Goal: Task Accomplishment & Management: Manage account settings

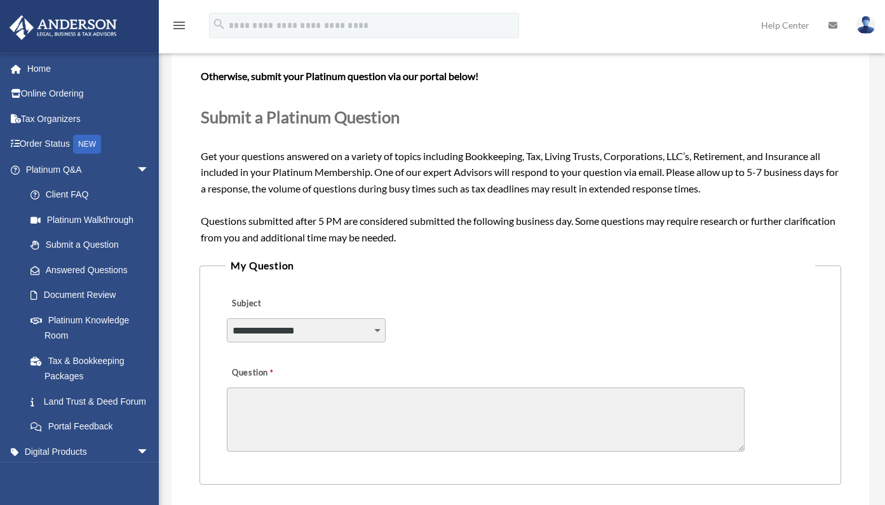
scroll to position [117, 0]
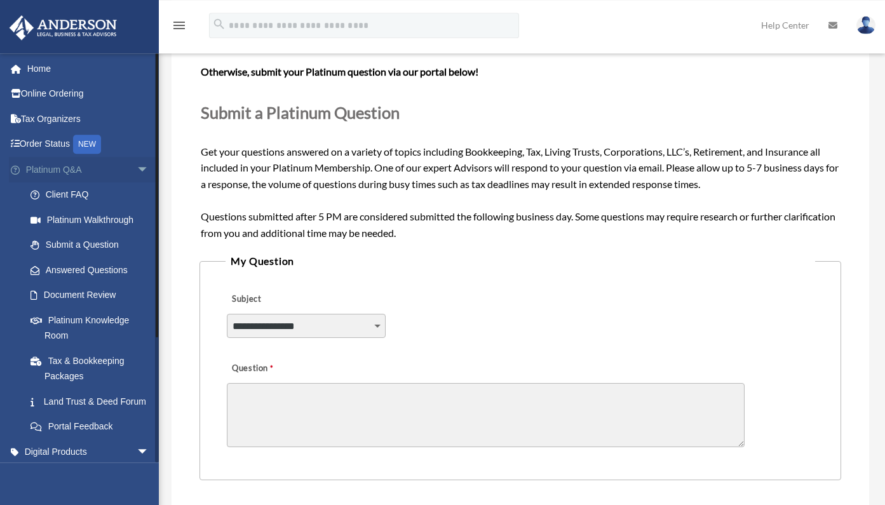
click at [137, 170] on span "arrow_drop_down" at bounding box center [149, 170] width 25 height 26
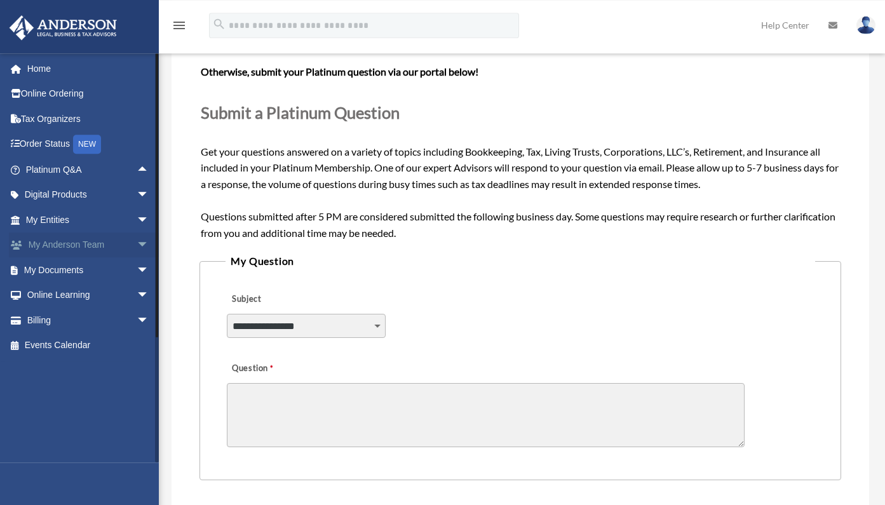
click at [137, 247] on span "arrow_drop_down" at bounding box center [149, 246] width 25 height 26
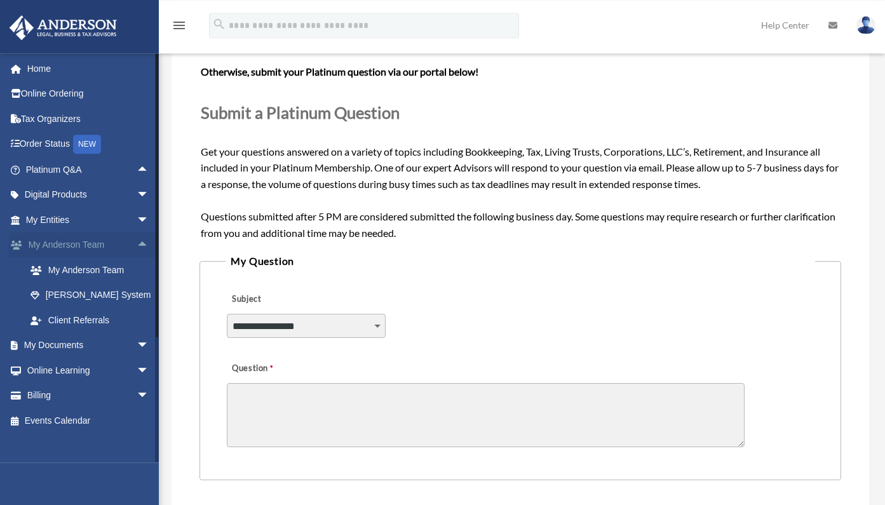
click at [137, 247] on span "arrow_drop_up" at bounding box center [149, 246] width 25 height 26
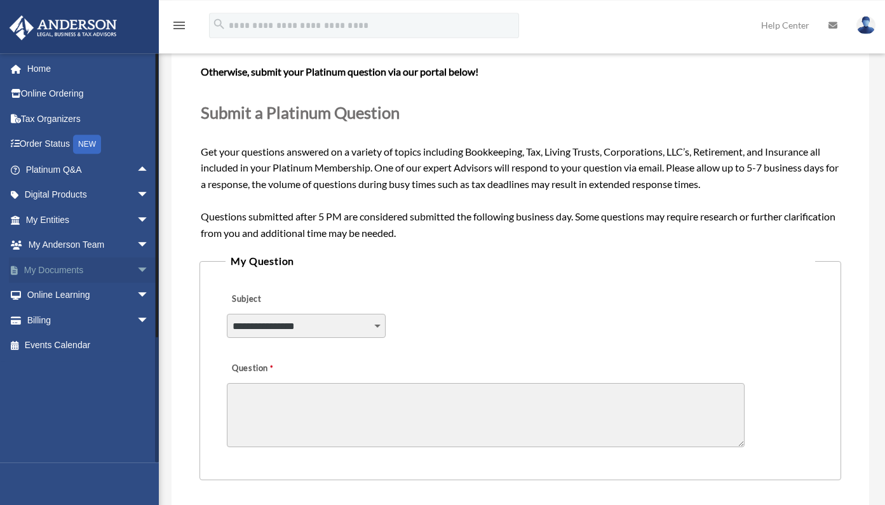
click at [137, 268] on span "arrow_drop_down" at bounding box center [149, 270] width 25 height 26
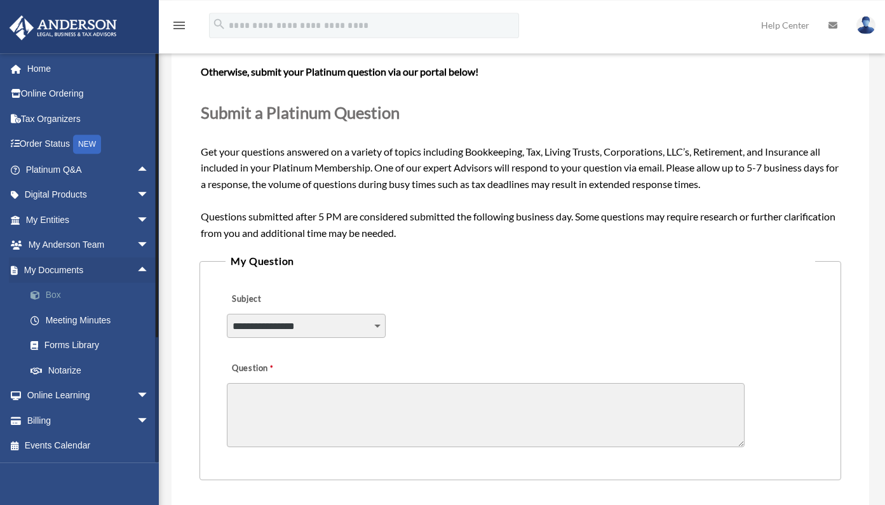
click at [54, 291] on link "Box" at bounding box center [93, 295] width 151 height 25
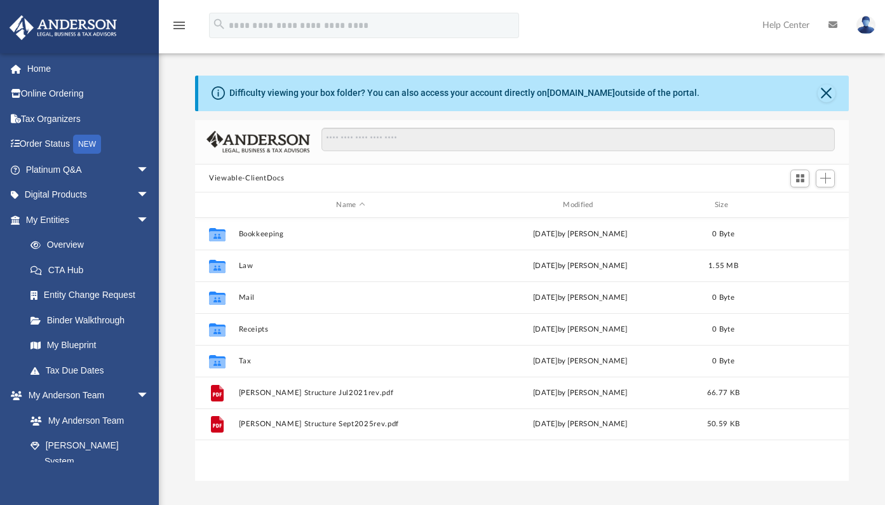
scroll to position [280, 644]
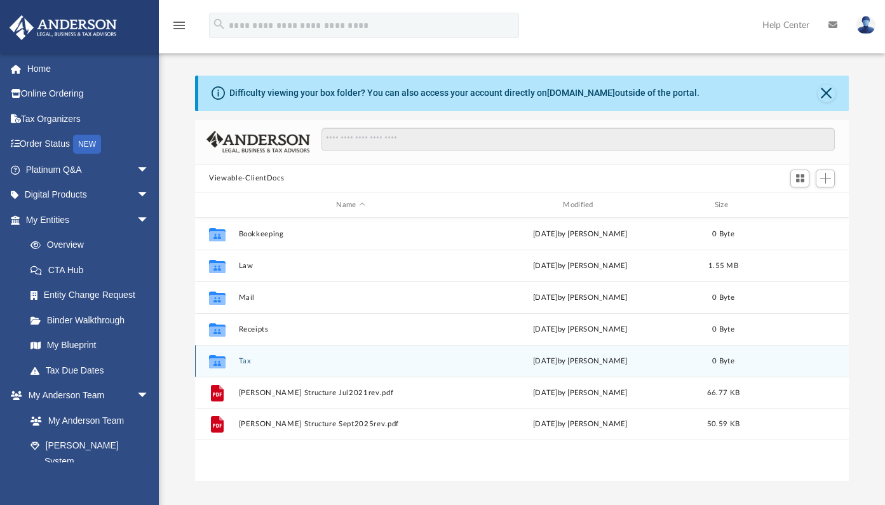
click at [240, 362] on button "Tax" at bounding box center [351, 361] width 224 height 8
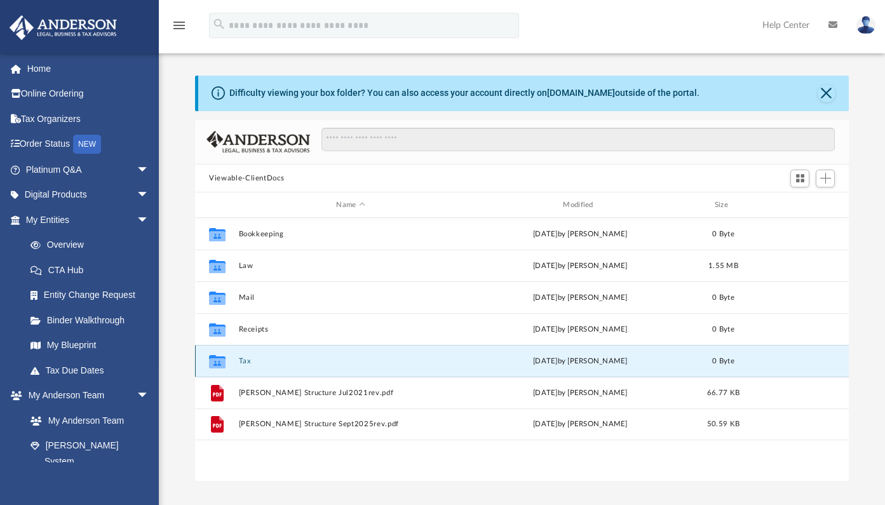
click at [240, 362] on button "Tax" at bounding box center [351, 361] width 224 height 8
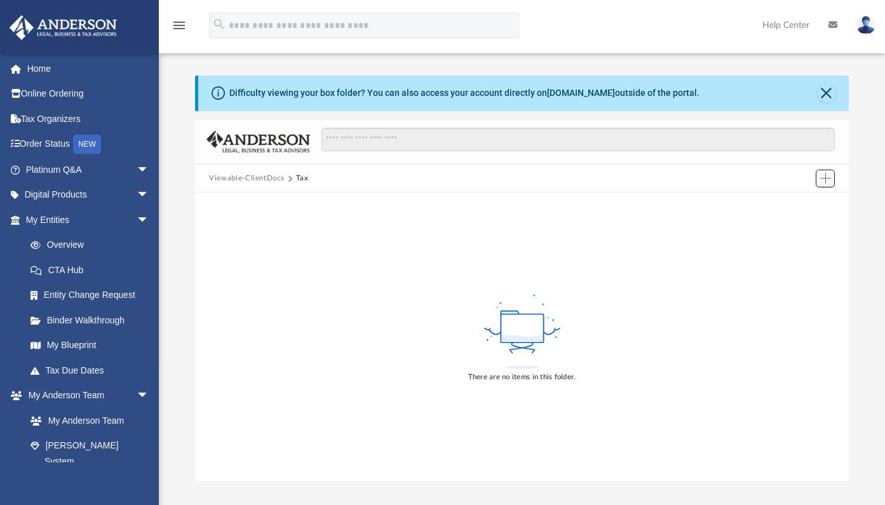
click at [824, 177] on span "Add" at bounding box center [825, 178] width 11 height 11
click at [798, 224] on li "New Folder" at bounding box center [807, 223] width 41 height 13
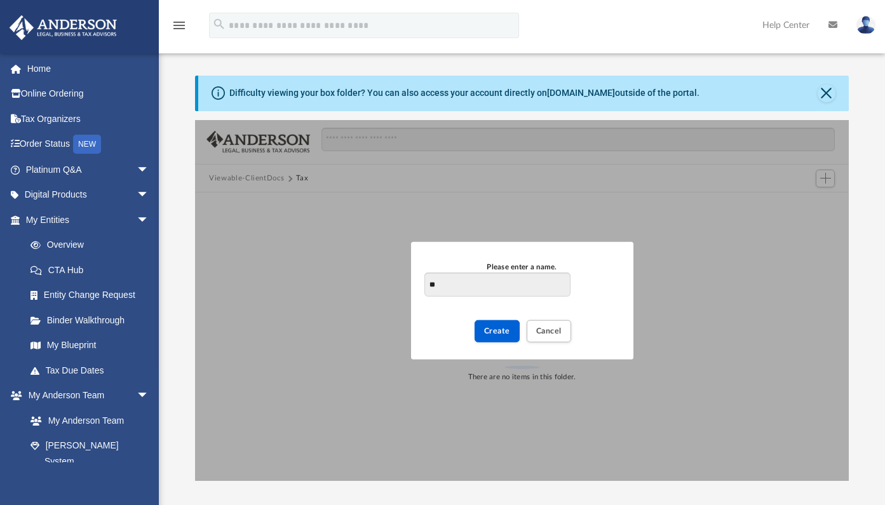
type input "*"
type input "*******"
click at [492, 327] on span "Create" at bounding box center [497, 331] width 26 height 8
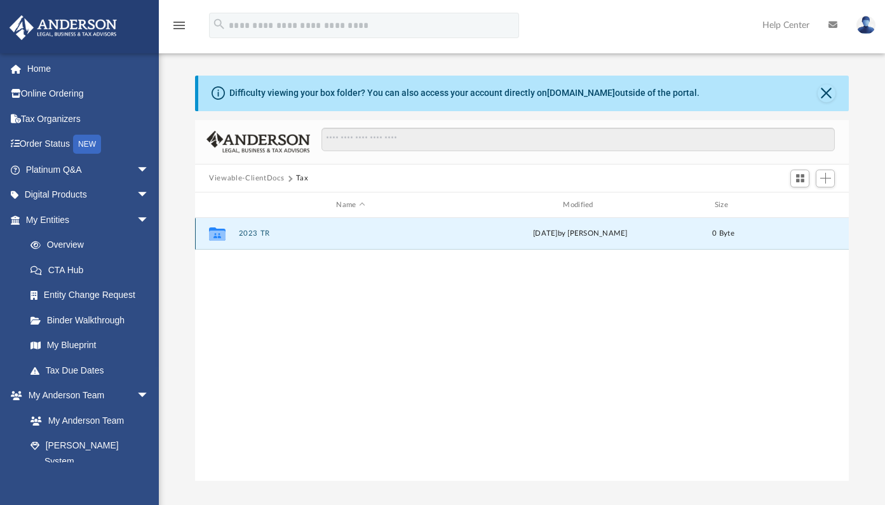
click at [252, 237] on button "2023 TR" at bounding box center [351, 234] width 224 height 8
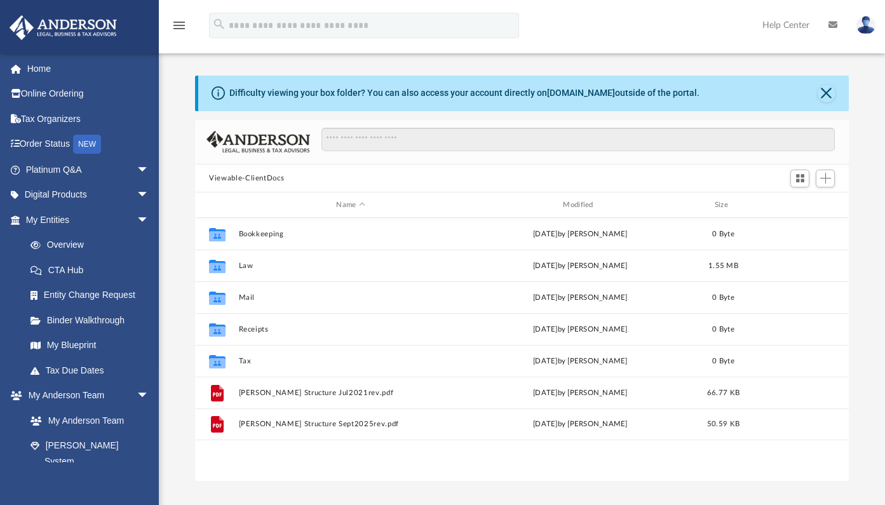
scroll to position [280, 644]
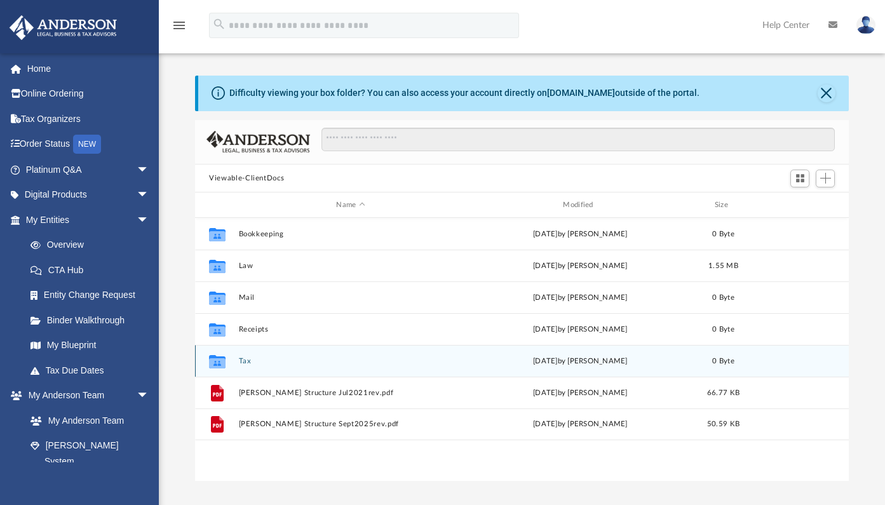
click at [216, 366] on icon "grid" at bounding box center [217, 363] width 17 height 10
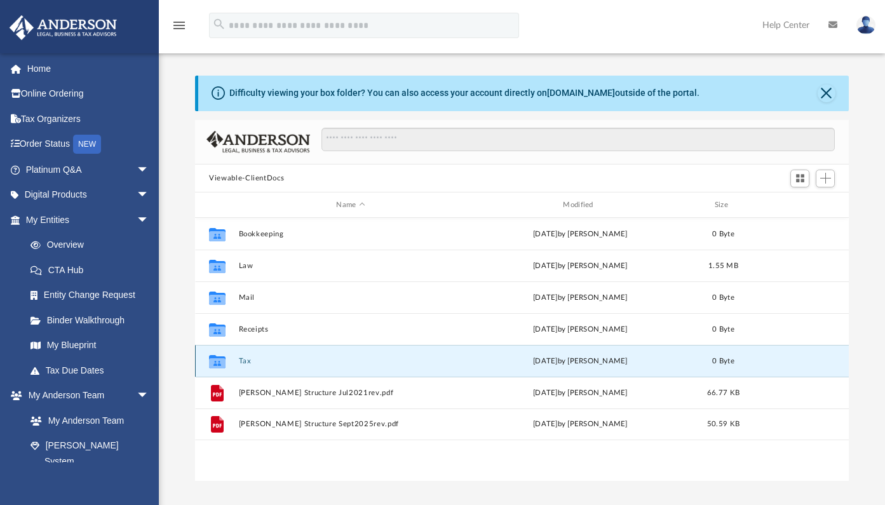
click at [216, 366] on icon "grid" at bounding box center [217, 363] width 17 height 10
click at [241, 362] on button "Tax" at bounding box center [351, 361] width 224 height 8
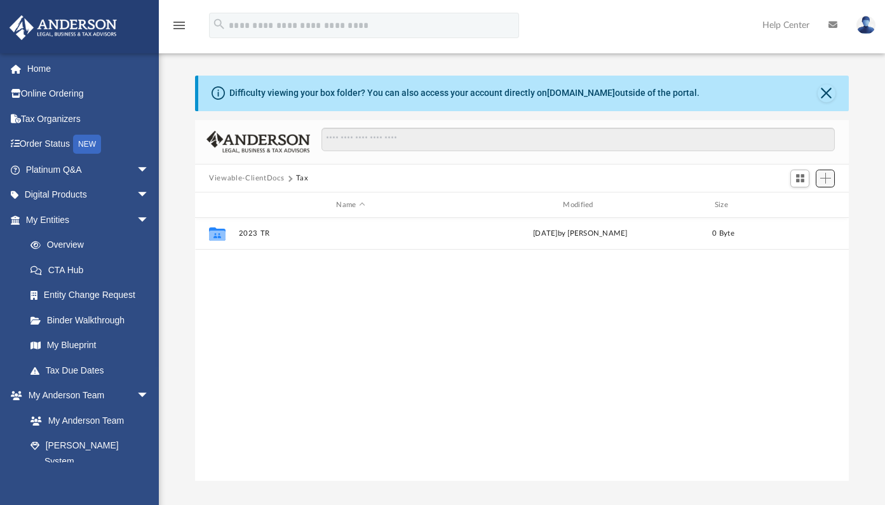
click at [829, 179] on span "Add" at bounding box center [825, 178] width 11 height 11
click at [801, 228] on li "New Folder" at bounding box center [807, 223] width 41 height 13
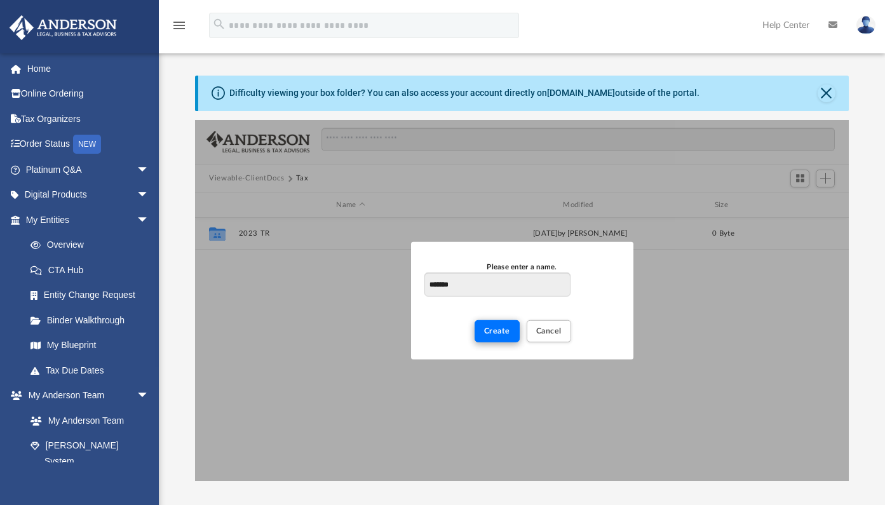
type input "*******"
click at [500, 338] on button "Create" at bounding box center [497, 331] width 45 height 22
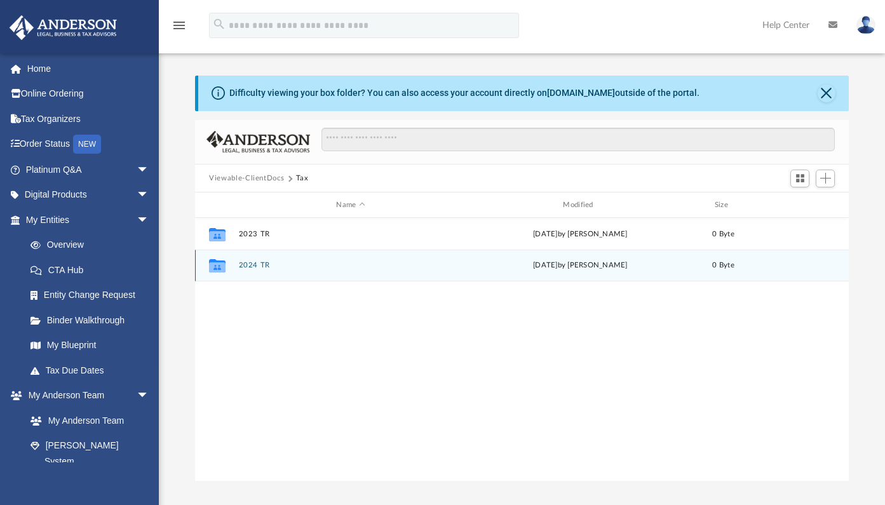
click at [247, 268] on button "2024 TR" at bounding box center [351, 266] width 224 height 8
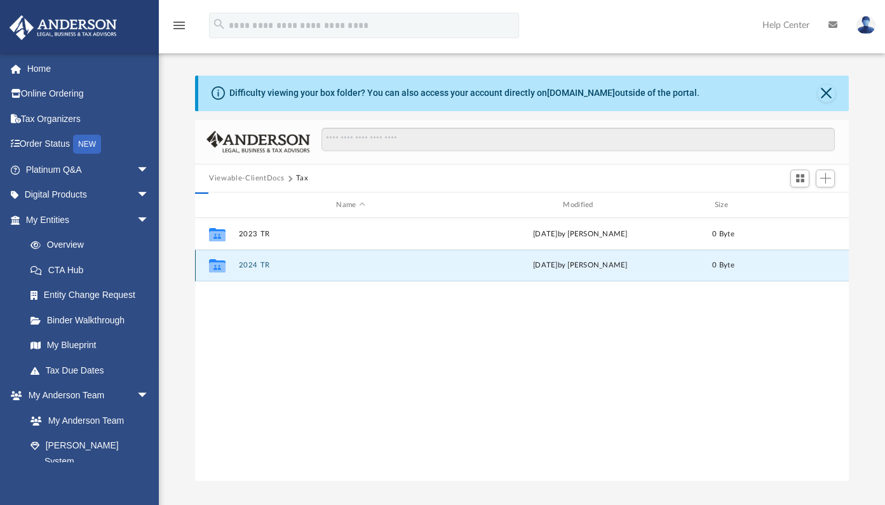
click at [247, 268] on button "2024 TR" at bounding box center [351, 266] width 224 height 8
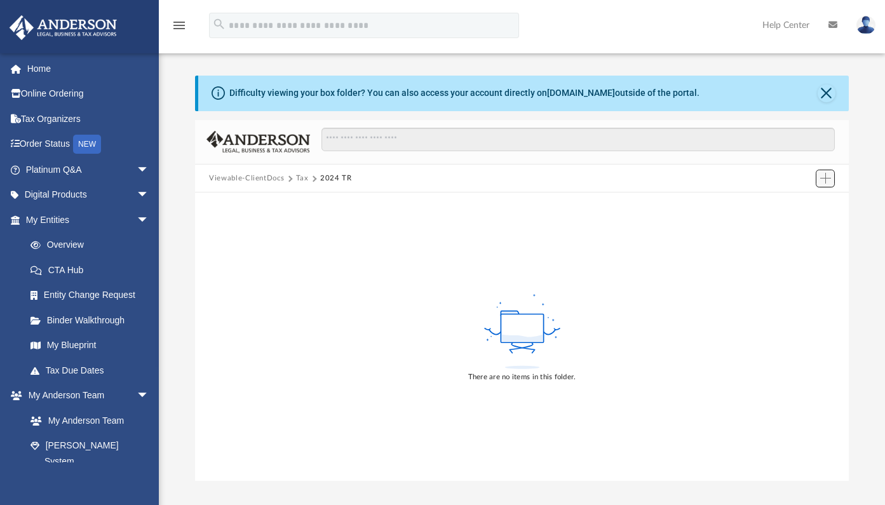
click at [827, 182] on span "Add" at bounding box center [825, 178] width 11 height 11
click at [653, 275] on div "There are no items in this folder." at bounding box center [522, 337] width 654 height 289
click at [828, 179] on span "Add" at bounding box center [825, 178] width 11 height 11
click at [796, 204] on li "Upload" at bounding box center [807, 204] width 41 height 13
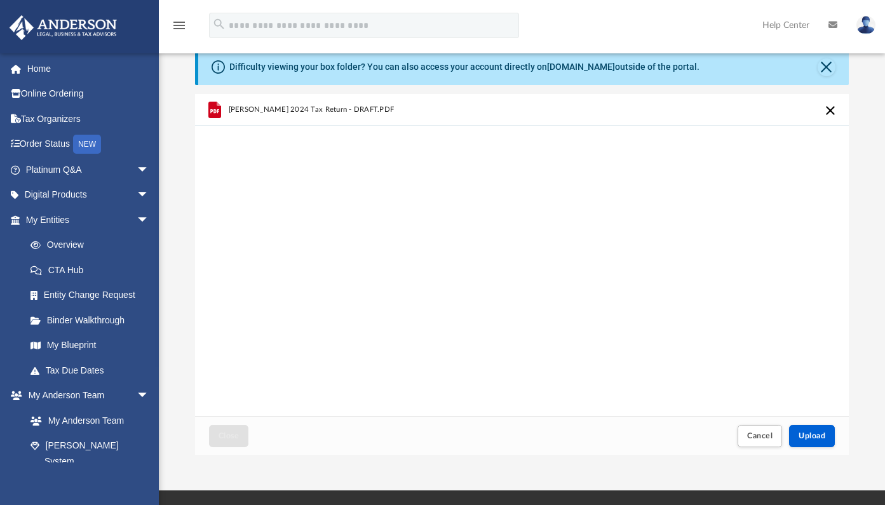
scroll to position [27, 0]
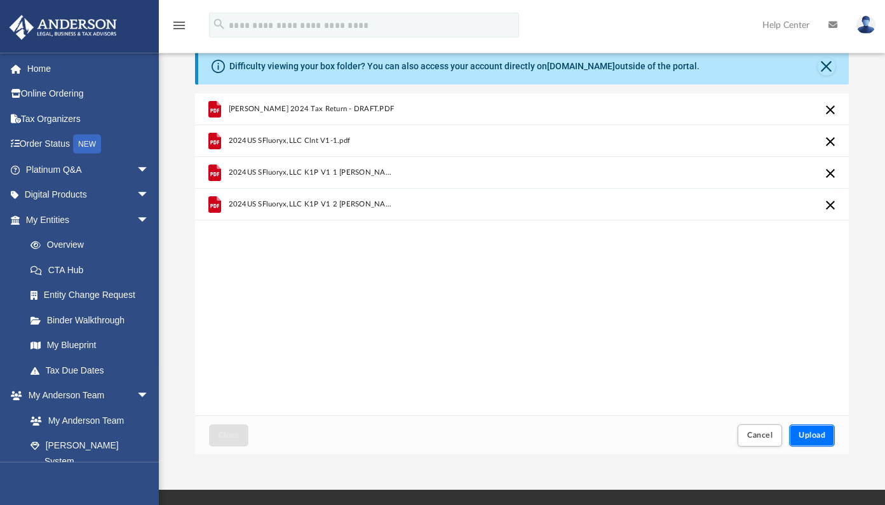
click at [812, 438] on span "Upload" at bounding box center [812, 436] width 27 height 8
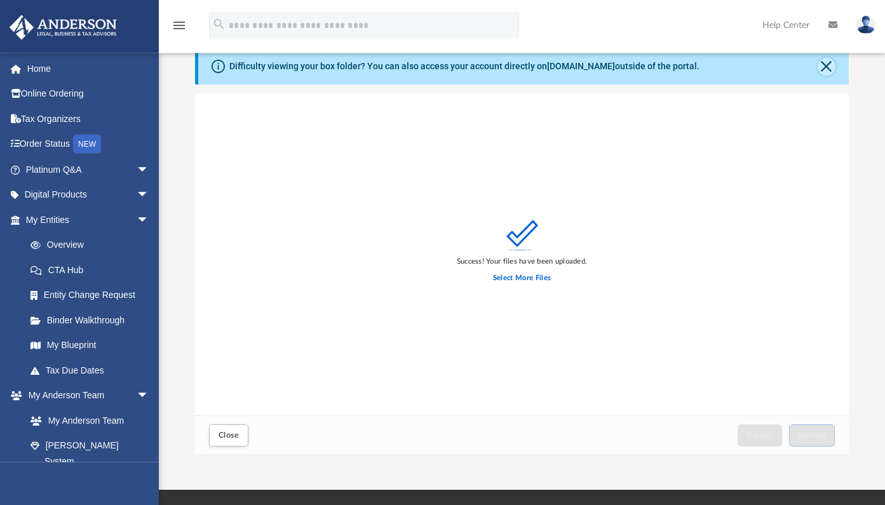
click at [829, 69] on button "Close" at bounding box center [827, 67] width 18 height 18
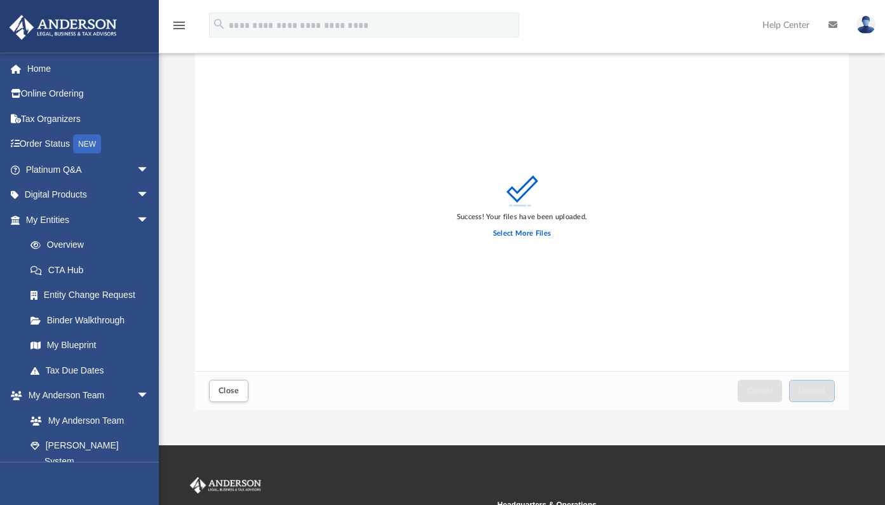
scroll to position [0, 0]
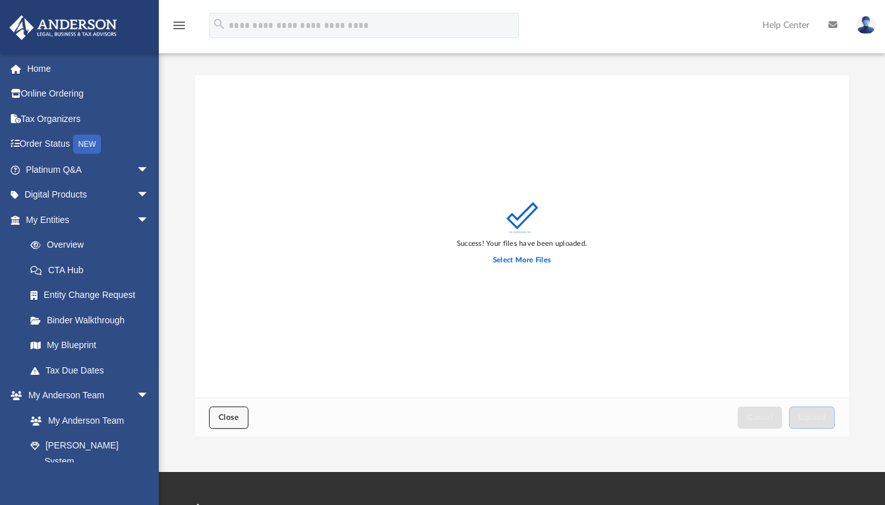
click at [228, 423] on button "Close" at bounding box center [228, 418] width 39 height 22
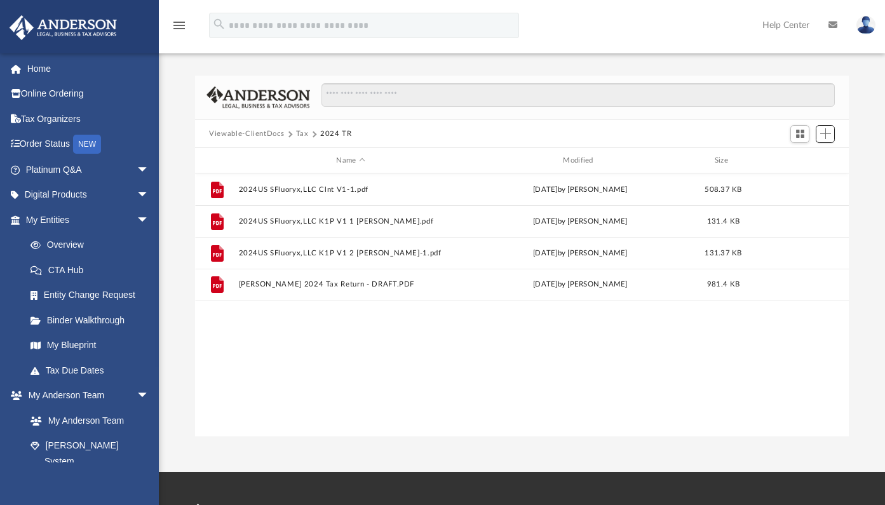
scroll to position [280, 644]
click at [298, 132] on button "Tax" at bounding box center [302, 133] width 13 height 11
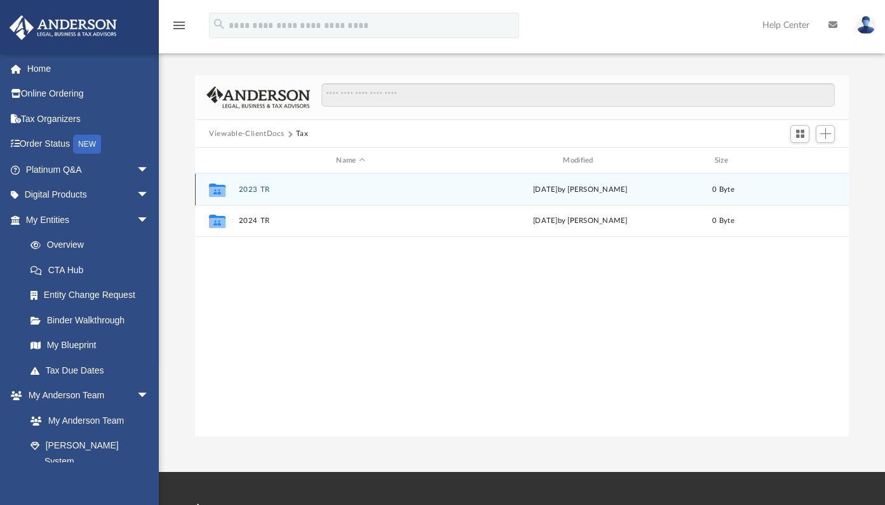
click at [254, 192] on button "2023 TR" at bounding box center [351, 190] width 224 height 8
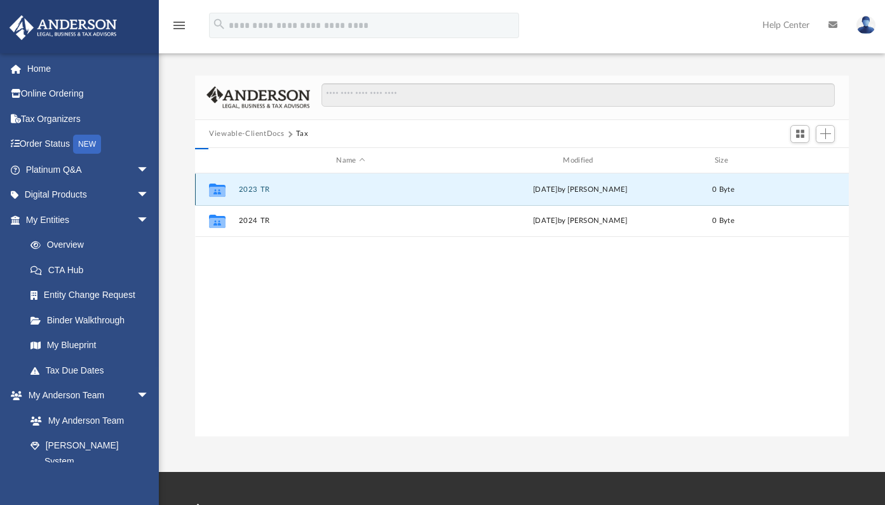
click at [254, 192] on button "2023 TR" at bounding box center [351, 190] width 224 height 8
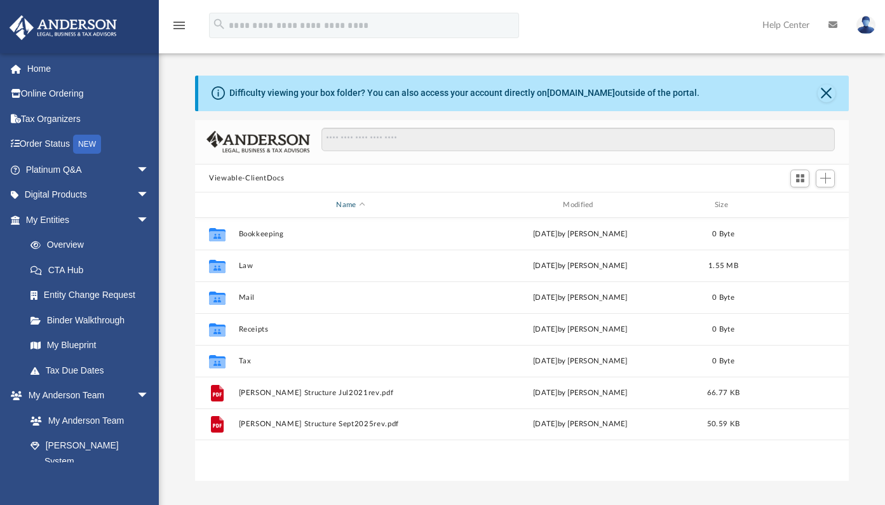
scroll to position [280, 644]
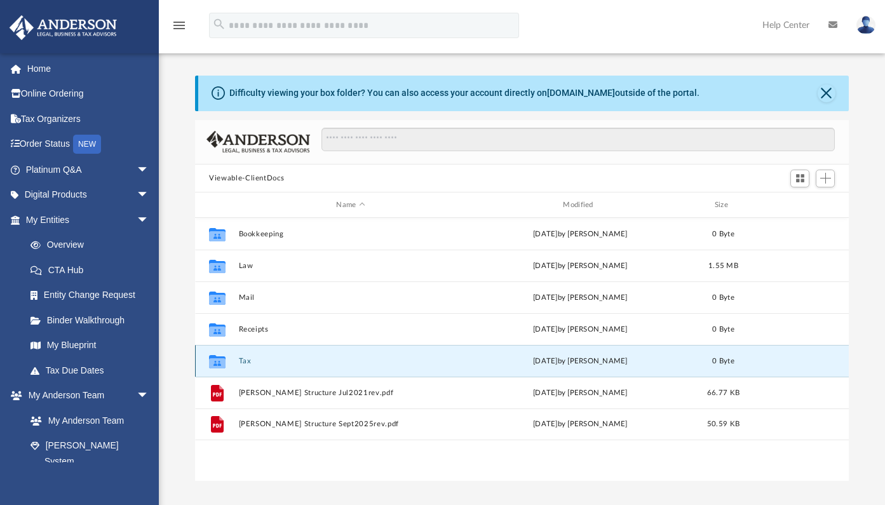
click at [247, 358] on button "Tax" at bounding box center [351, 361] width 224 height 8
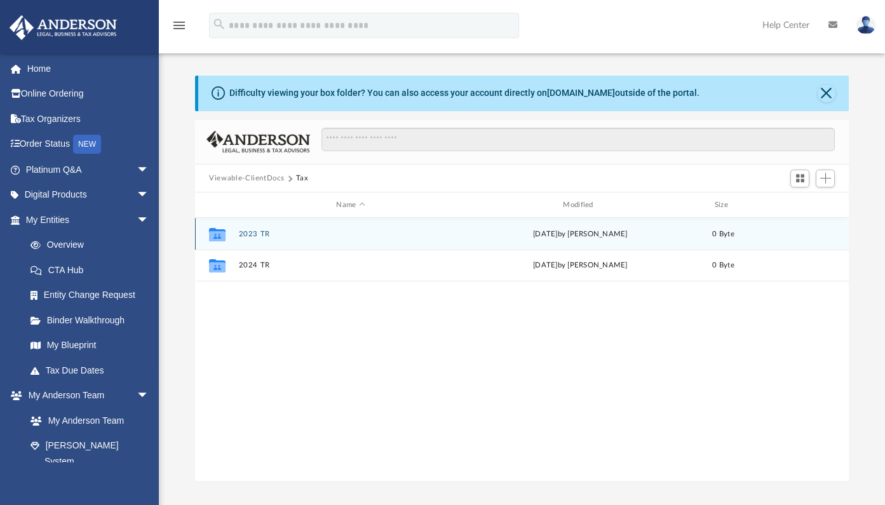
click at [351, 229] on div "Collaborated Folder 2023 TR today by Irene Offord 0 Byte" at bounding box center [522, 234] width 654 height 32
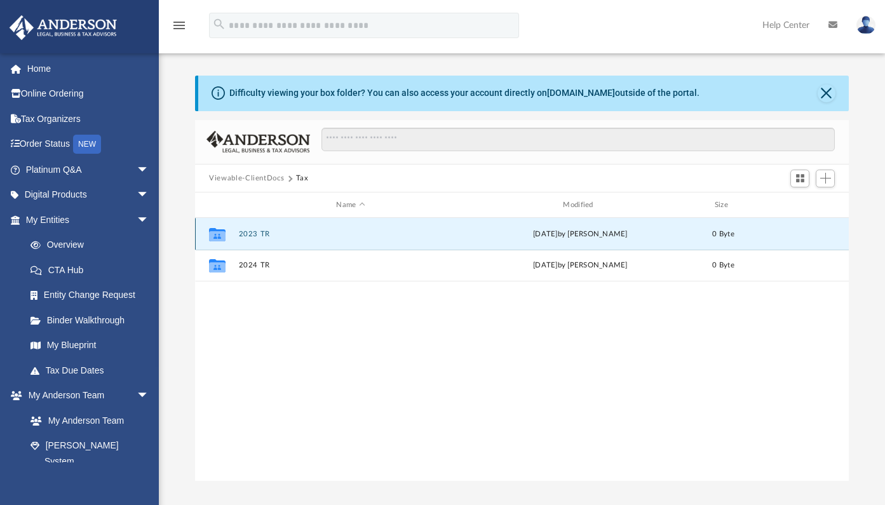
click at [351, 229] on div "Collaborated Folder 2023 TR today by Irene Offord 0 Byte" at bounding box center [522, 234] width 654 height 32
click at [253, 235] on button "2023 TR" at bounding box center [351, 234] width 224 height 8
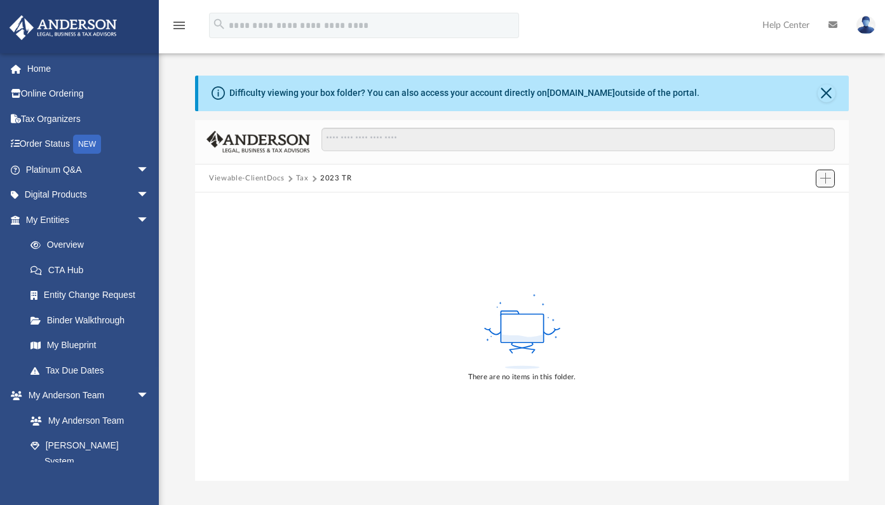
click at [824, 179] on span "Add" at bounding box center [825, 178] width 11 height 11
click at [792, 204] on li "Upload" at bounding box center [807, 204] width 41 height 13
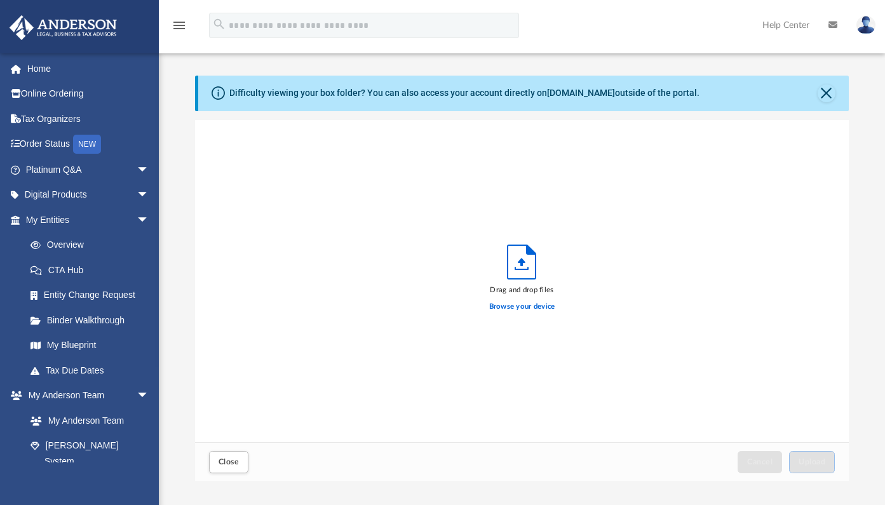
scroll to position [313, 644]
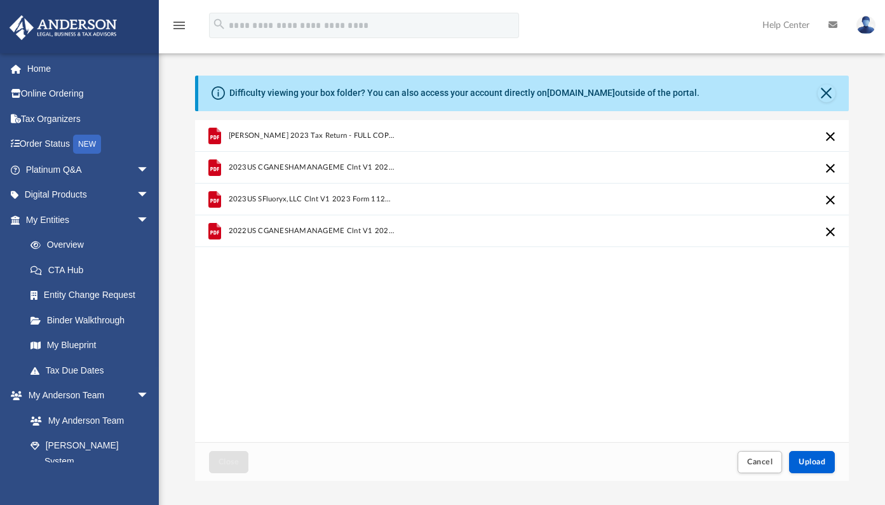
click at [832, 171] on button "Cancel this upload" at bounding box center [830, 168] width 15 height 15
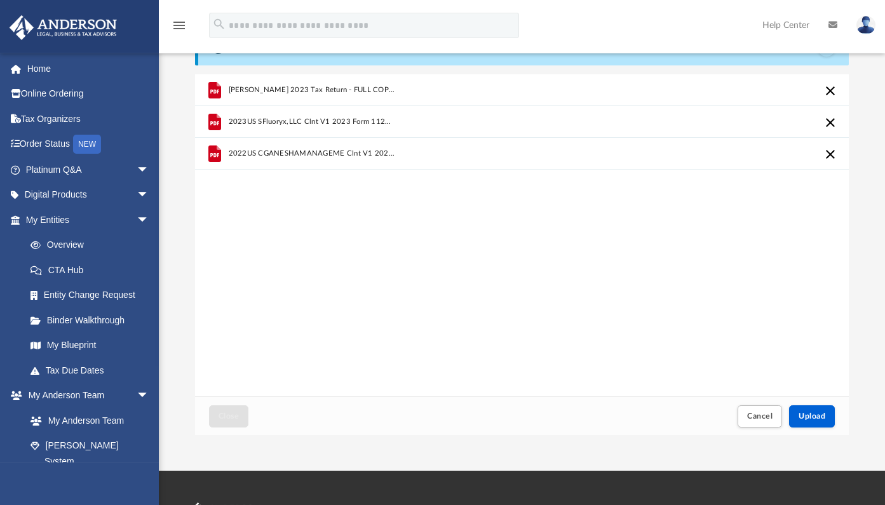
scroll to position [47, 0]
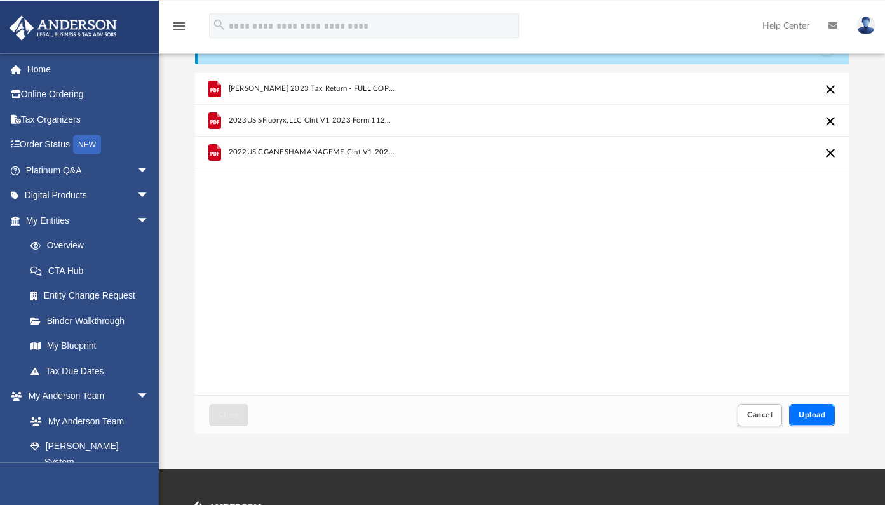
click at [812, 414] on span "Upload" at bounding box center [812, 415] width 27 height 8
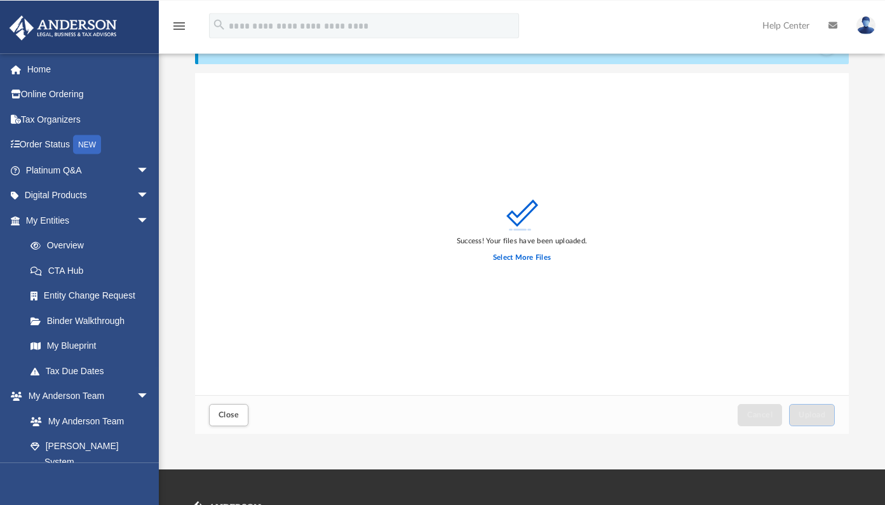
scroll to position [0, 0]
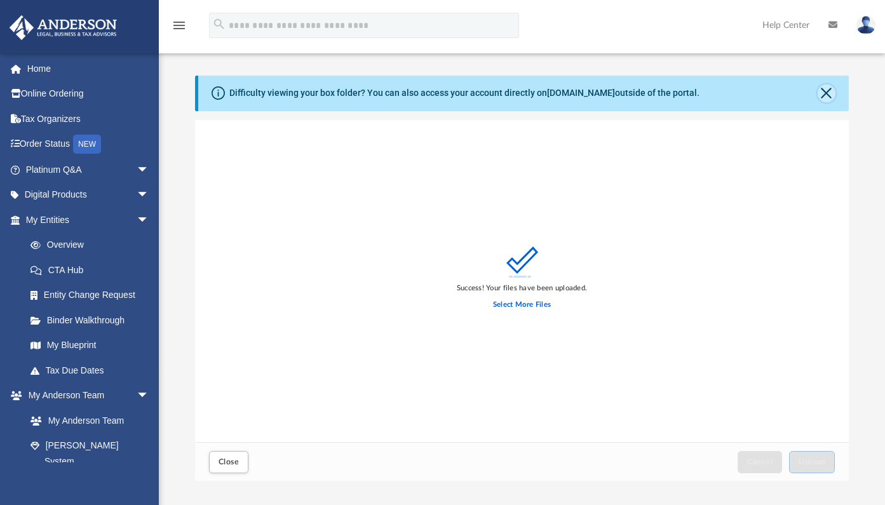
click at [822, 88] on button "Close" at bounding box center [827, 94] width 18 height 18
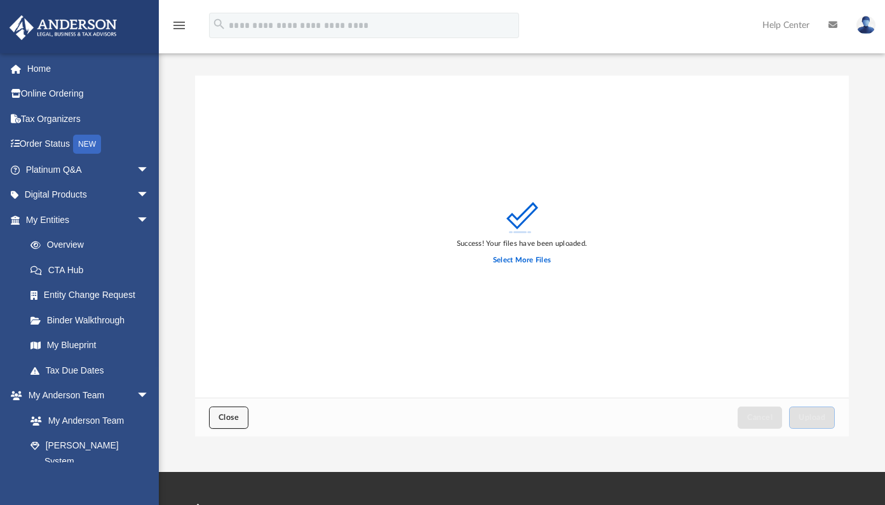
click at [235, 420] on span "Close" at bounding box center [229, 418] width 20 height 8
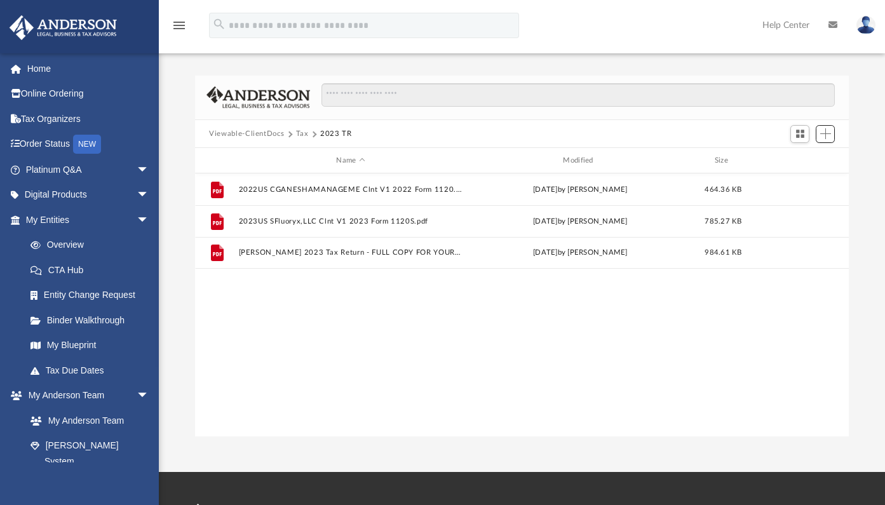
scroll to position [280, 644]
click at [301, 135] on button "Tax" at bounding box center [302, 133] width 13 height 11
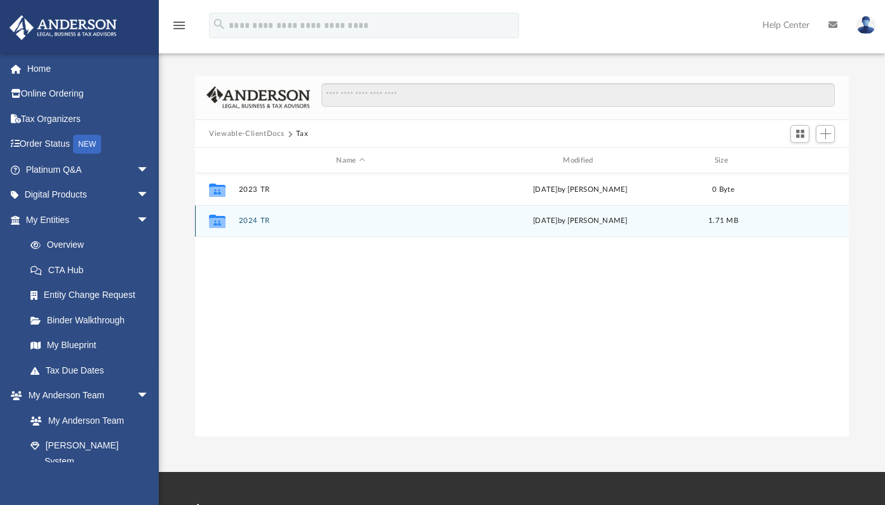
click at [259, 221] on button "2024 TR" at bounding box center [351, 221] width 224 height 8
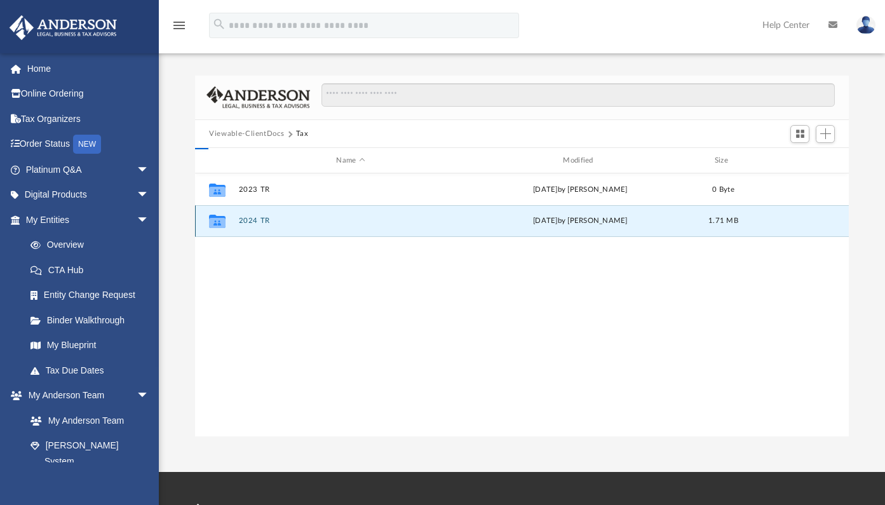
click at [259, 221] on button "2024 TR" at bounding box center [351, 221] width 224 height 8
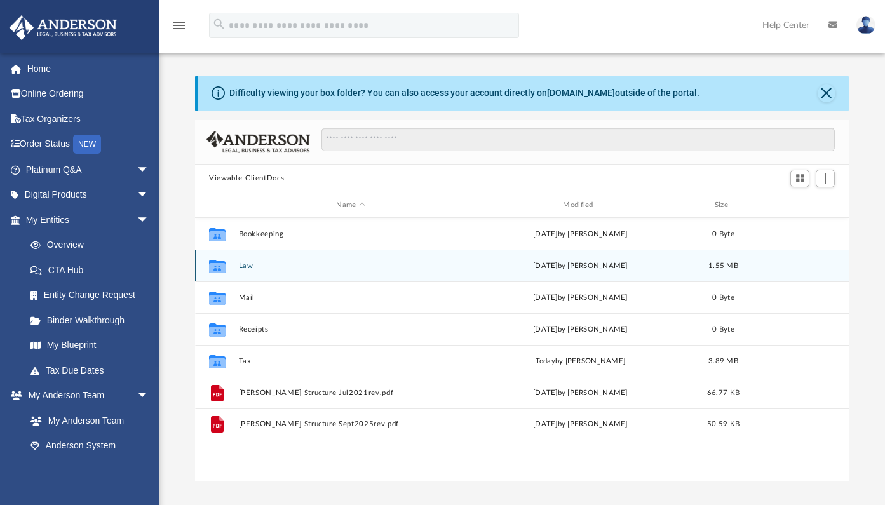
scroll to position [280, 644]
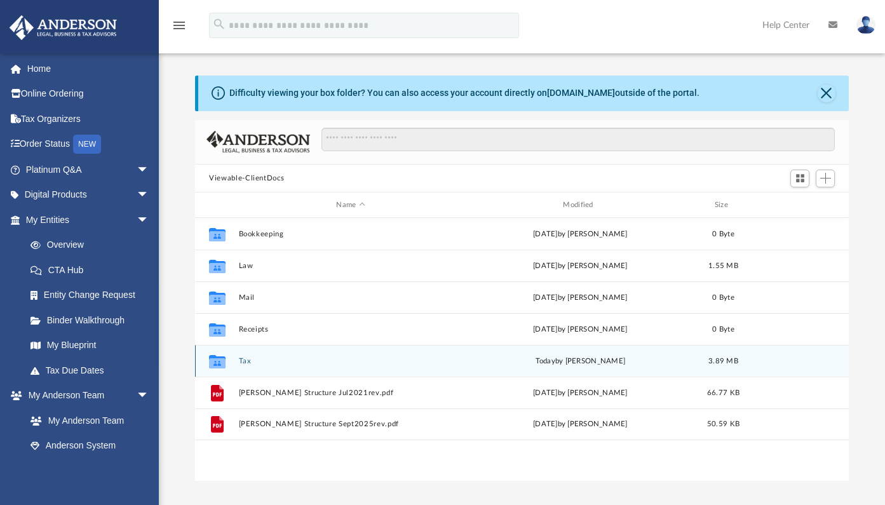
click at [214, 365] on icon "grid" at bounding box center [217, 361] width 17 height 13
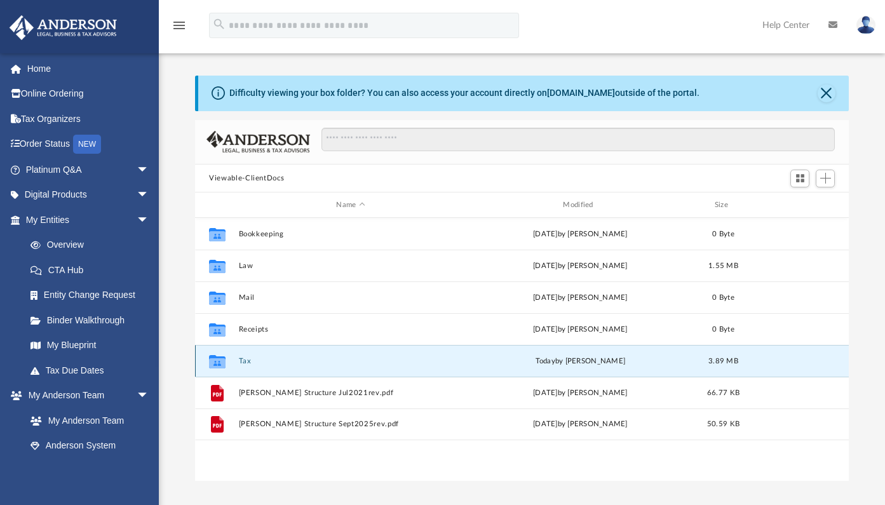
click at [245, 364] on button "Tax" at bounding box center [351, 361] width 224 height 8
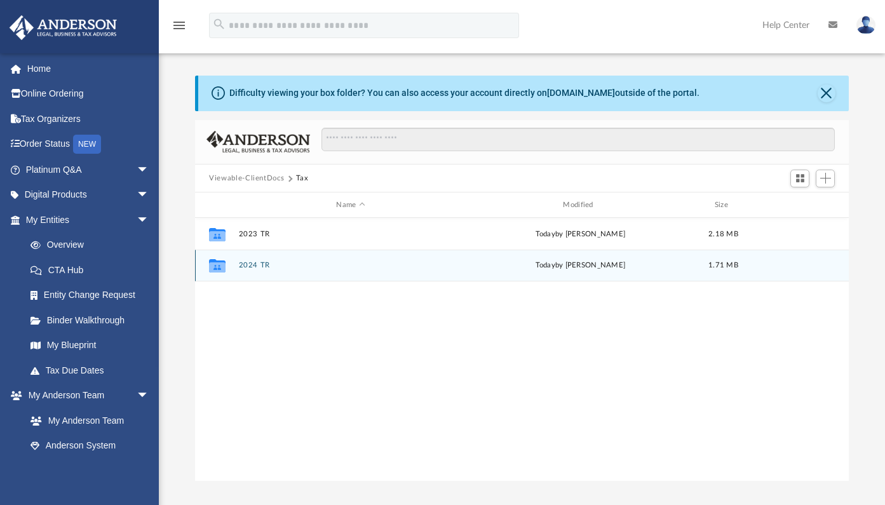
click at [247, 267] on button "2024 TR" at bounding box center [351, 266] width 224 height 8
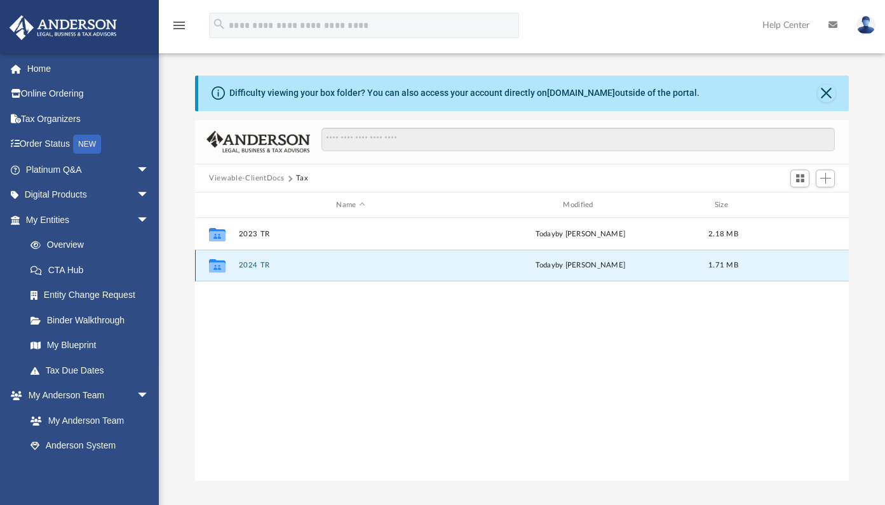
click at [247, 267] on button "2024 TR" at bounding box center [351, 266] width 224 height 8
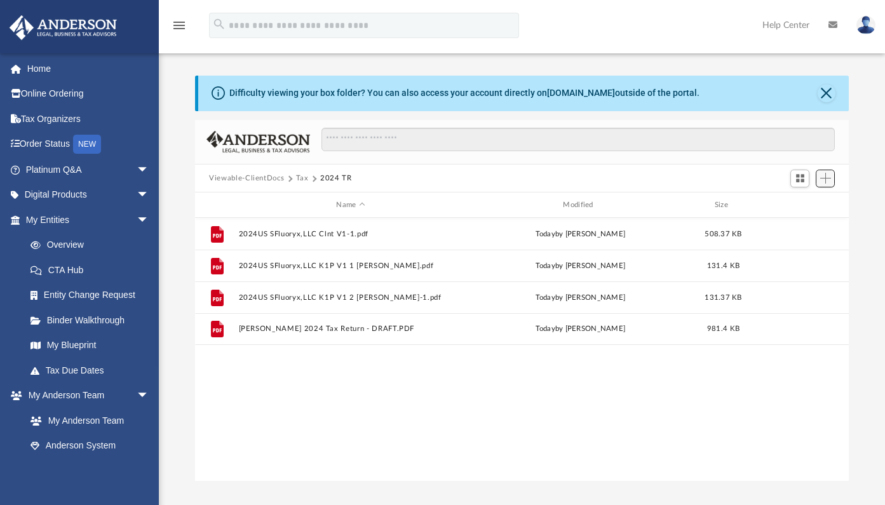
click at [826, 182] on span "Add" at bounding box center [825, 178] width 11 height 11
click at [800, 207] on li "Upload" at bounding box center [807, 204] width 41 height 13
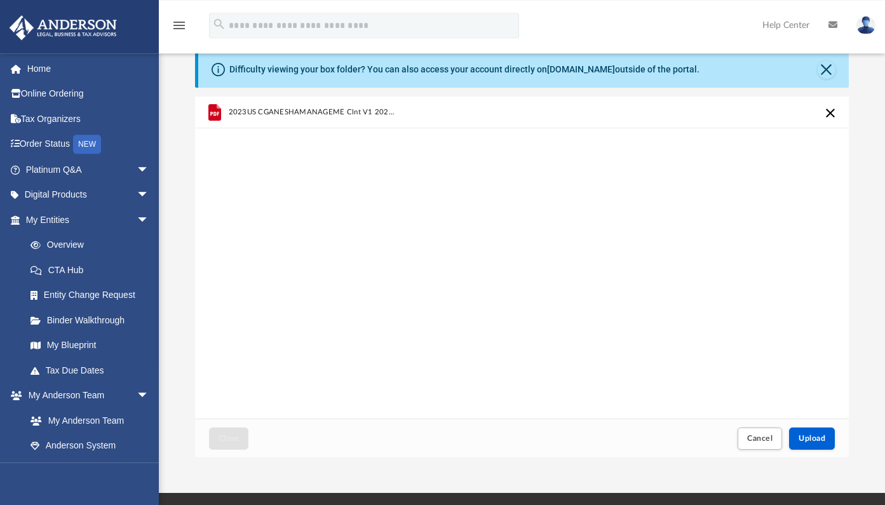
scroll to position [39, 0]
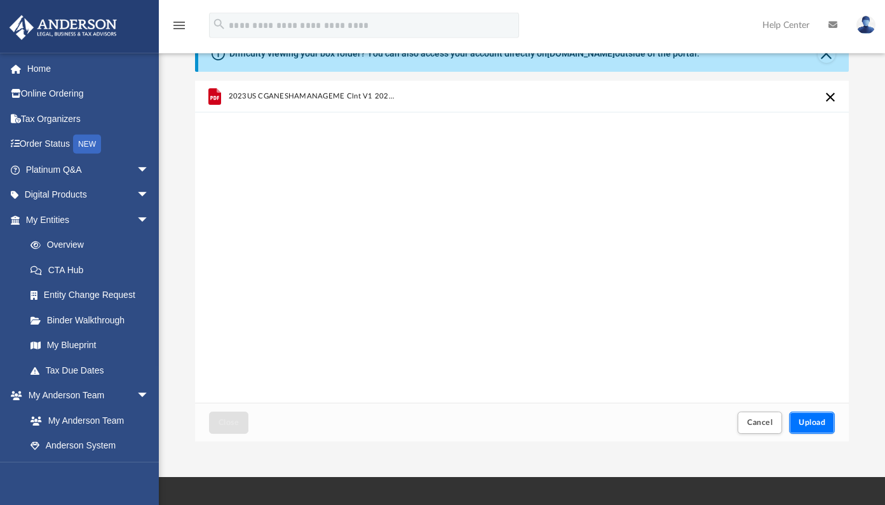
click at [822, 421] on span "Upload" at bounding box center [812, 423] width 27 height 8
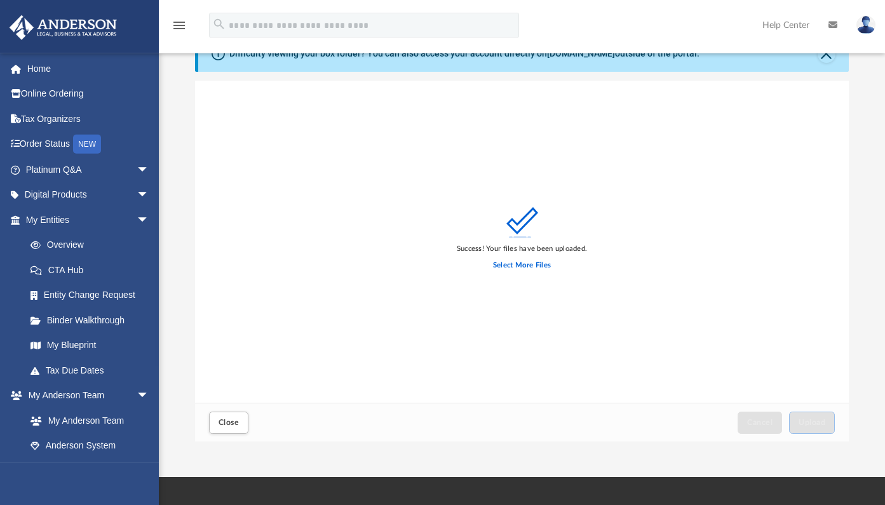
scroll to position [0, 0]
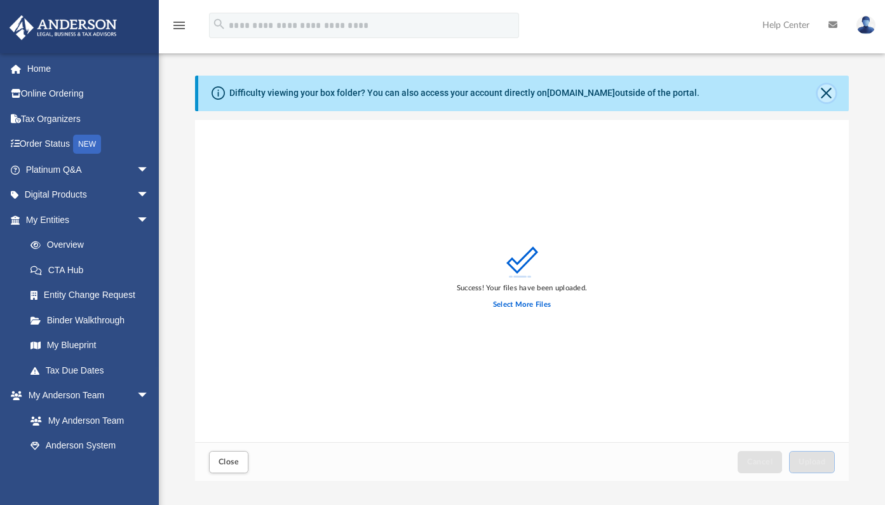
click at [829, 90] on button "Close" at bounding box center [827, 94] width 18 height 18
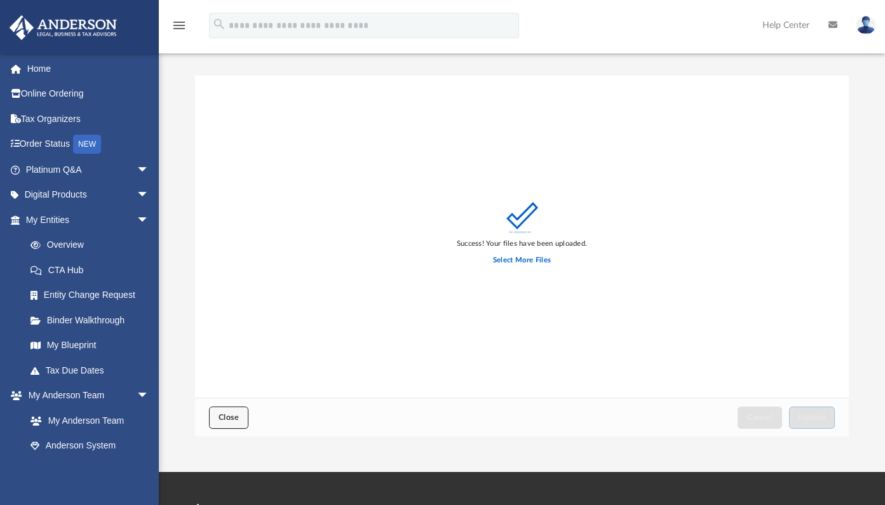
click at [226, 421] on span "Close" at bounding box center [229, 418] width 20 height 8
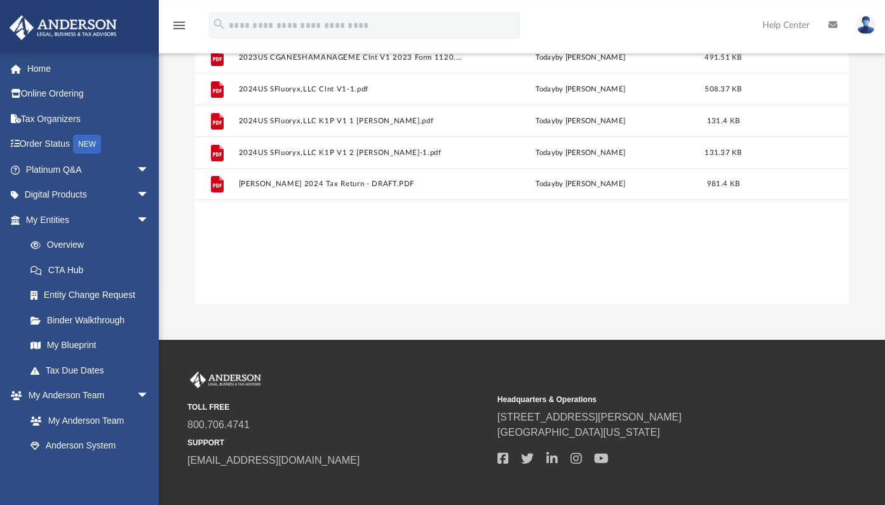
scroll to position [159, 0]
